Goal: Task Accomplishment & Management: Use online tool/utility

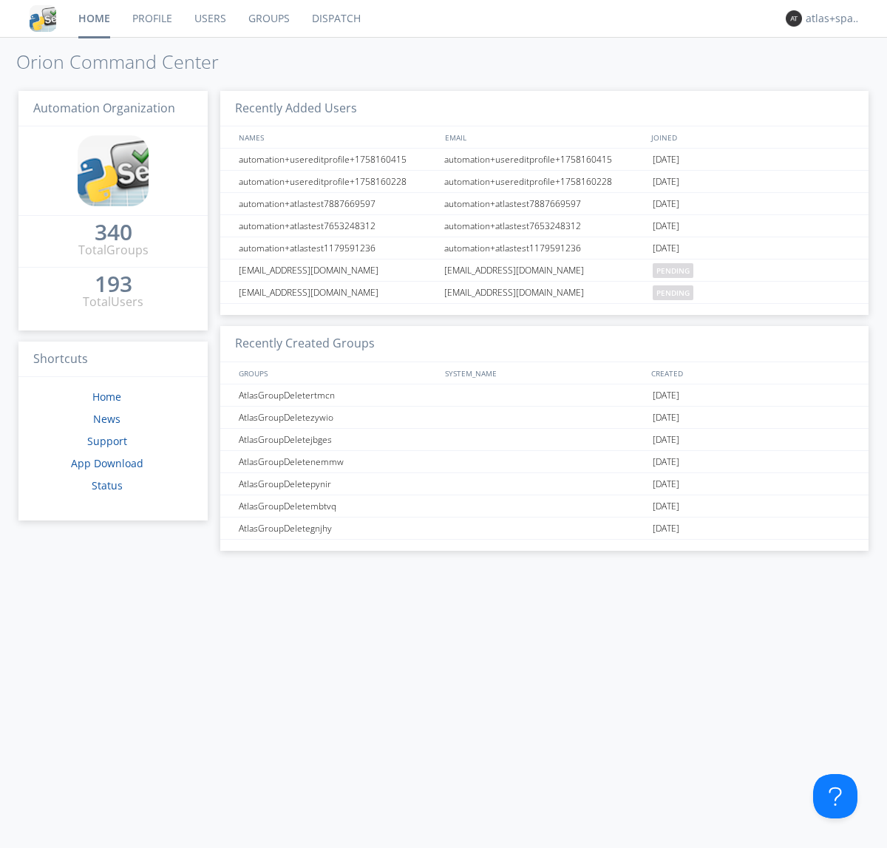
click at [335, 18] on link "Dispatch" at bounding box center [336, 18] width 71 height 37
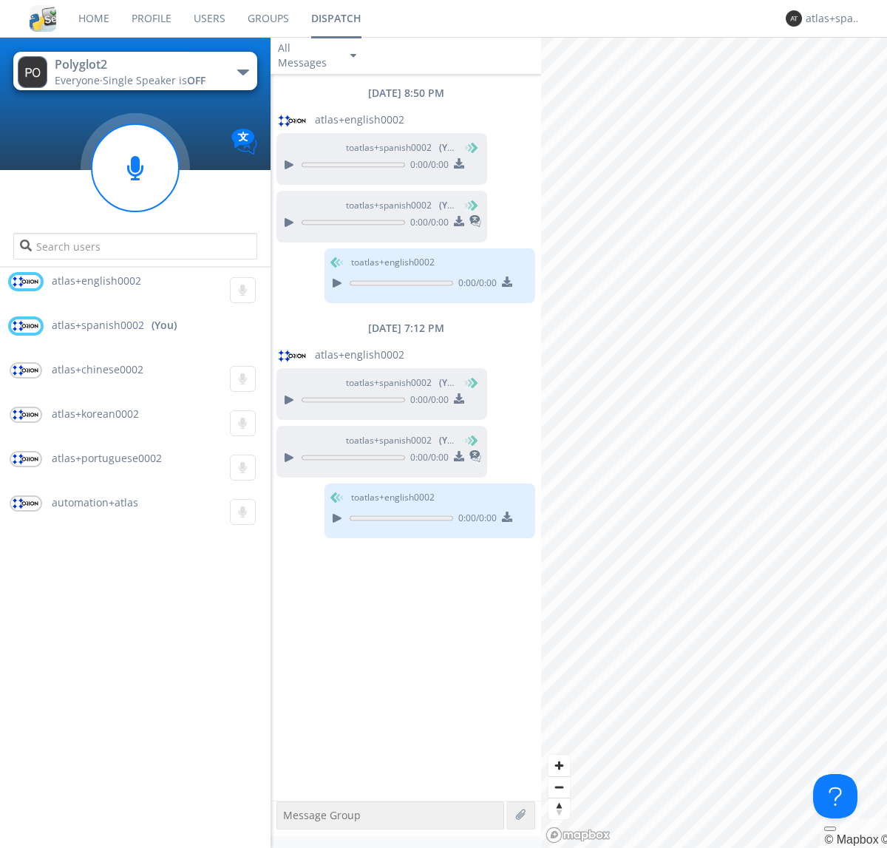
click at [243, 72] on div "button" at bounding box center [243, 73] width 12 height 6
click at [0, 0] on span "Polyglot3" at bounding box center [0, 0] width 0 height 0
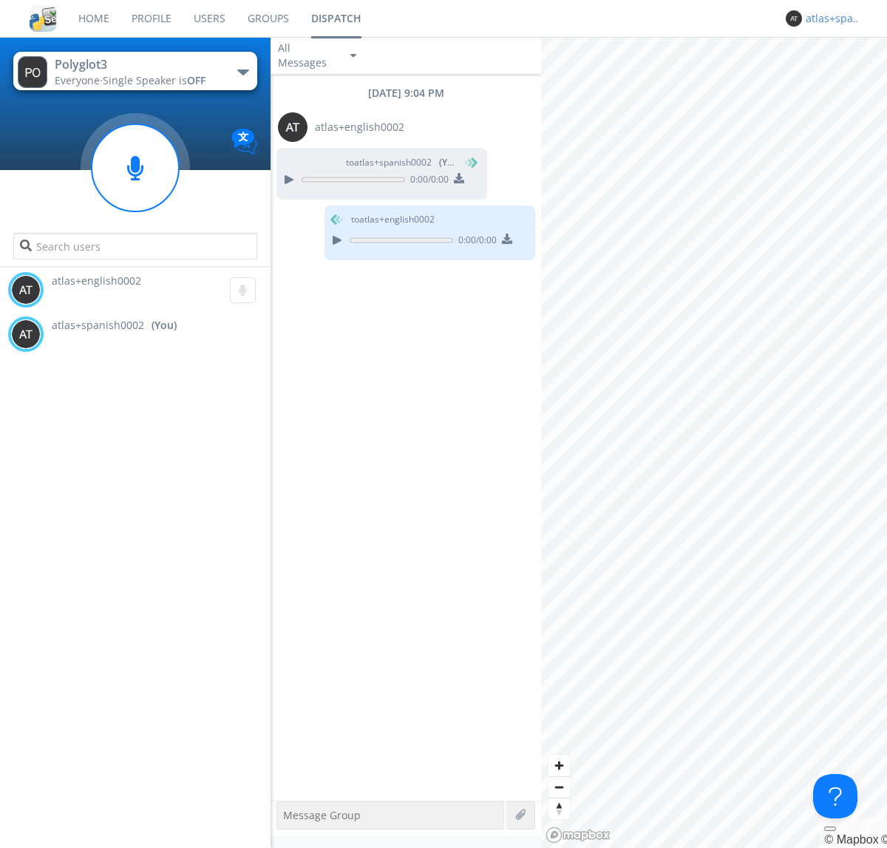
click at [830, 18] on div "atlas+spanish0002" at bounding box center [833, 18] width 55 height 15
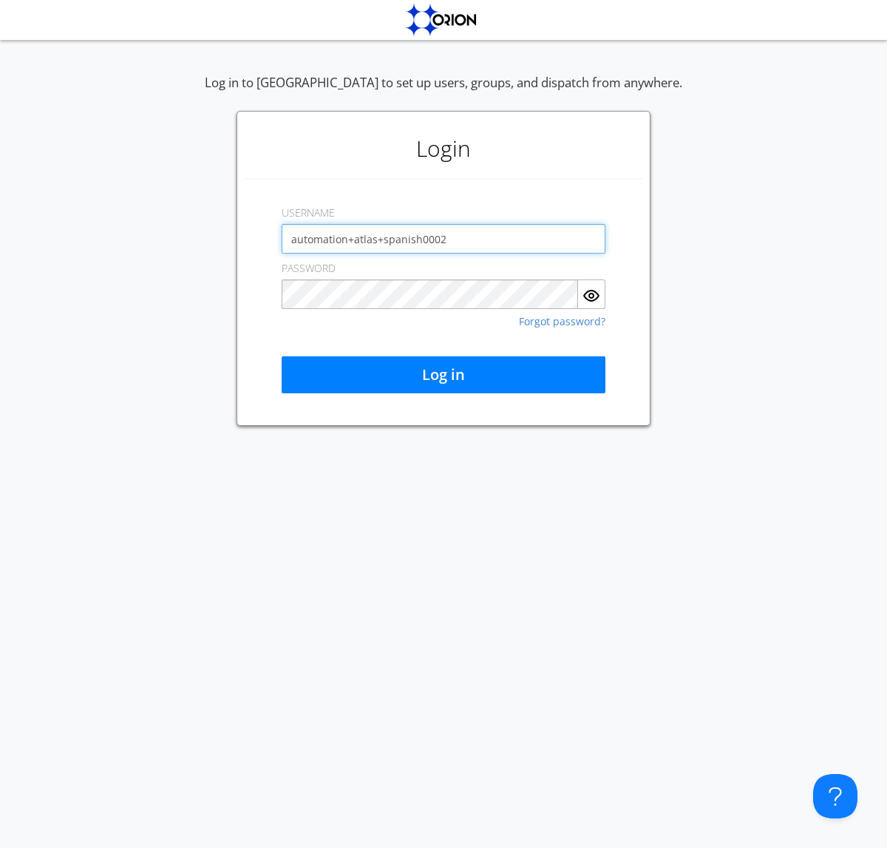
type input "automation+atlas+spanish0002"
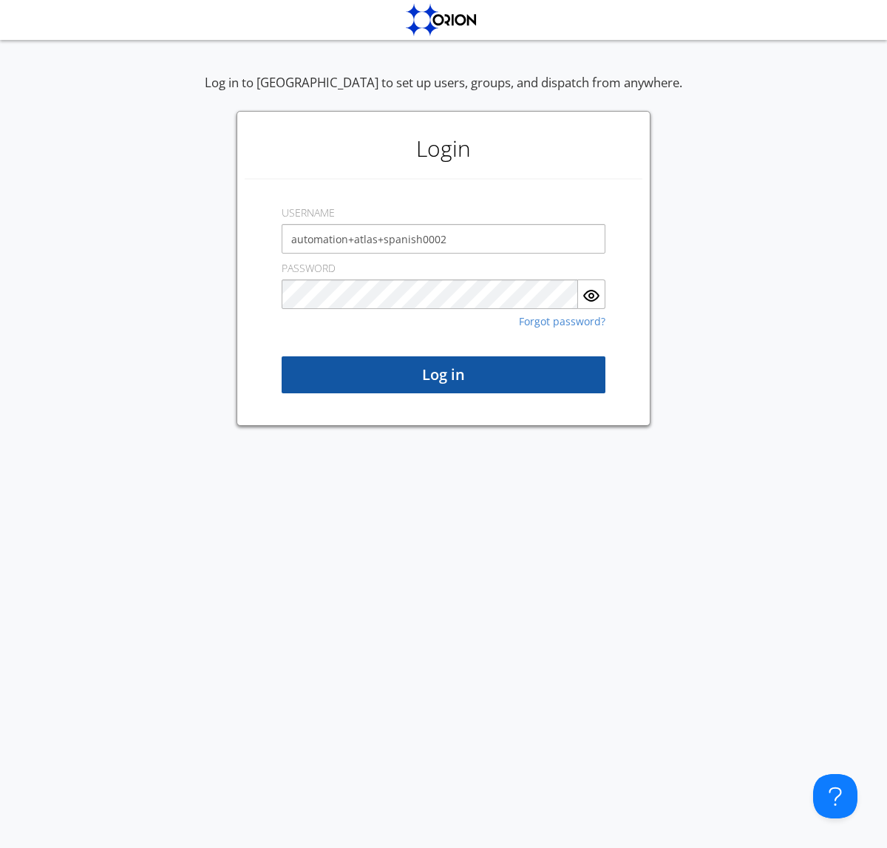
click at [444, 375] on button "Log in" at bounding box center [444, 374] width 324 height 37
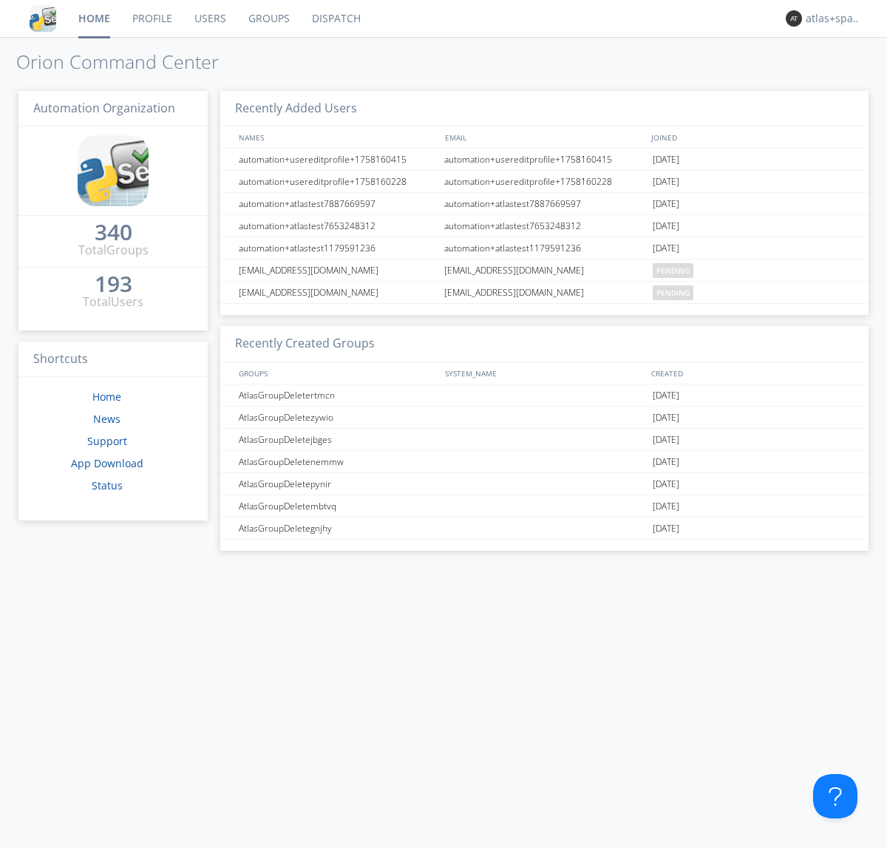
click at [335, 18] on link "Dispatch" at bounding box center [336, 18] width 71 height 37
